Goal: Task Accomplishment & Management: Use online tool/utility

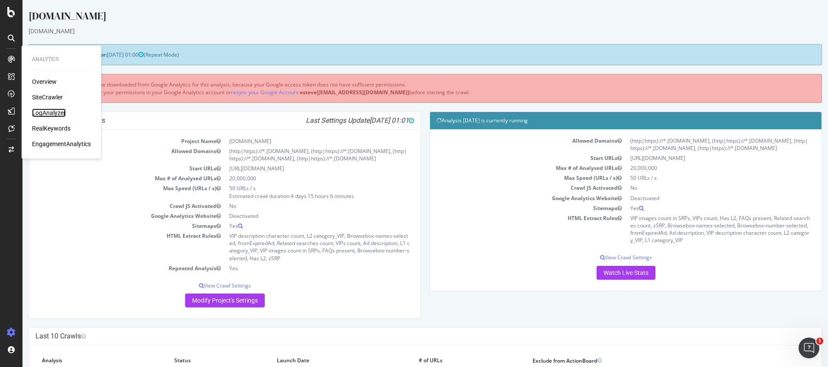
click at [48, 115] on div "LogAnalyzer" at bounding box center [49, 113] width 34 height 9
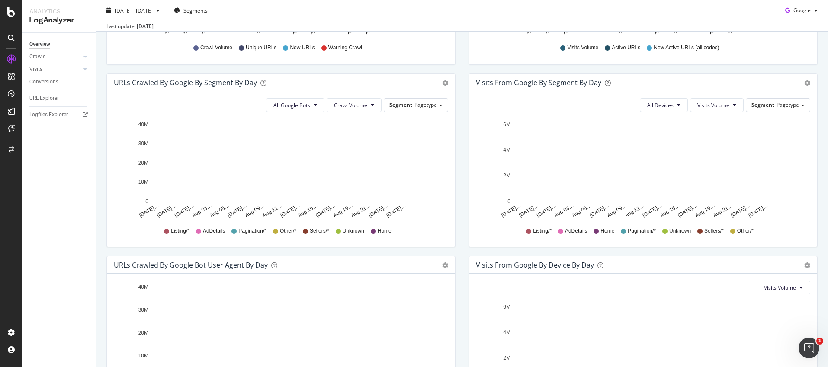
scroll to position [244, 0]
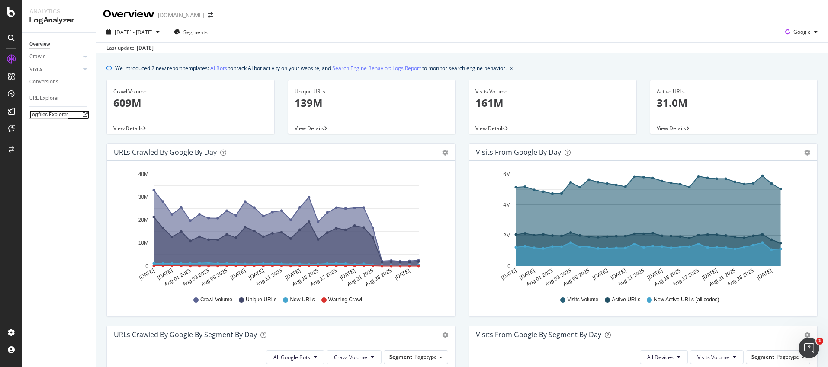
click at [38, 115] on div "Logfiles Explorer" at bounding box center [48, 114] width 38 height 9
click at [796, 32] on span "Google" at bounding box center [801, 31] width 17 height 7
click at [799, 84] on span "OpenAI" at bounding box center [801, 81] width 32 height 8
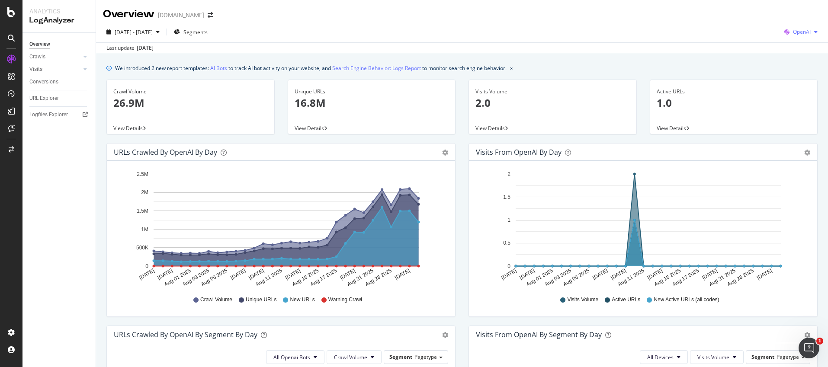
click at [793, 35] on span "OpenAI" at bounding box center [802, 31] width 18 height 7
click at [799, 98] on span "Other AI Bots" at bounding box center [801, 97] width 32 height 8
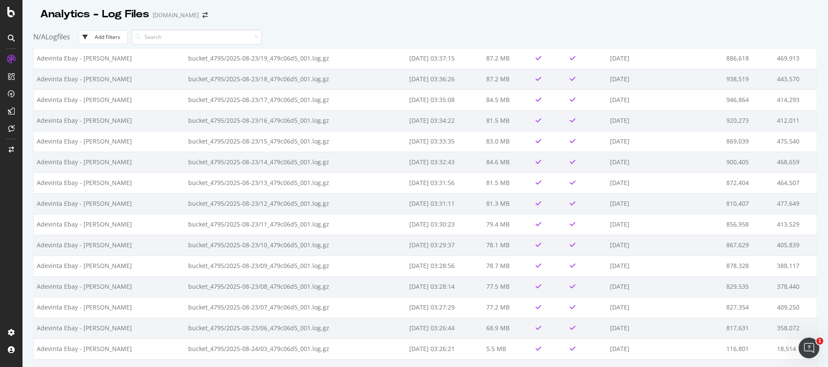
scroll to position [1666, 0]
